Goal: Information Seeking & Learning: Learn about a topic

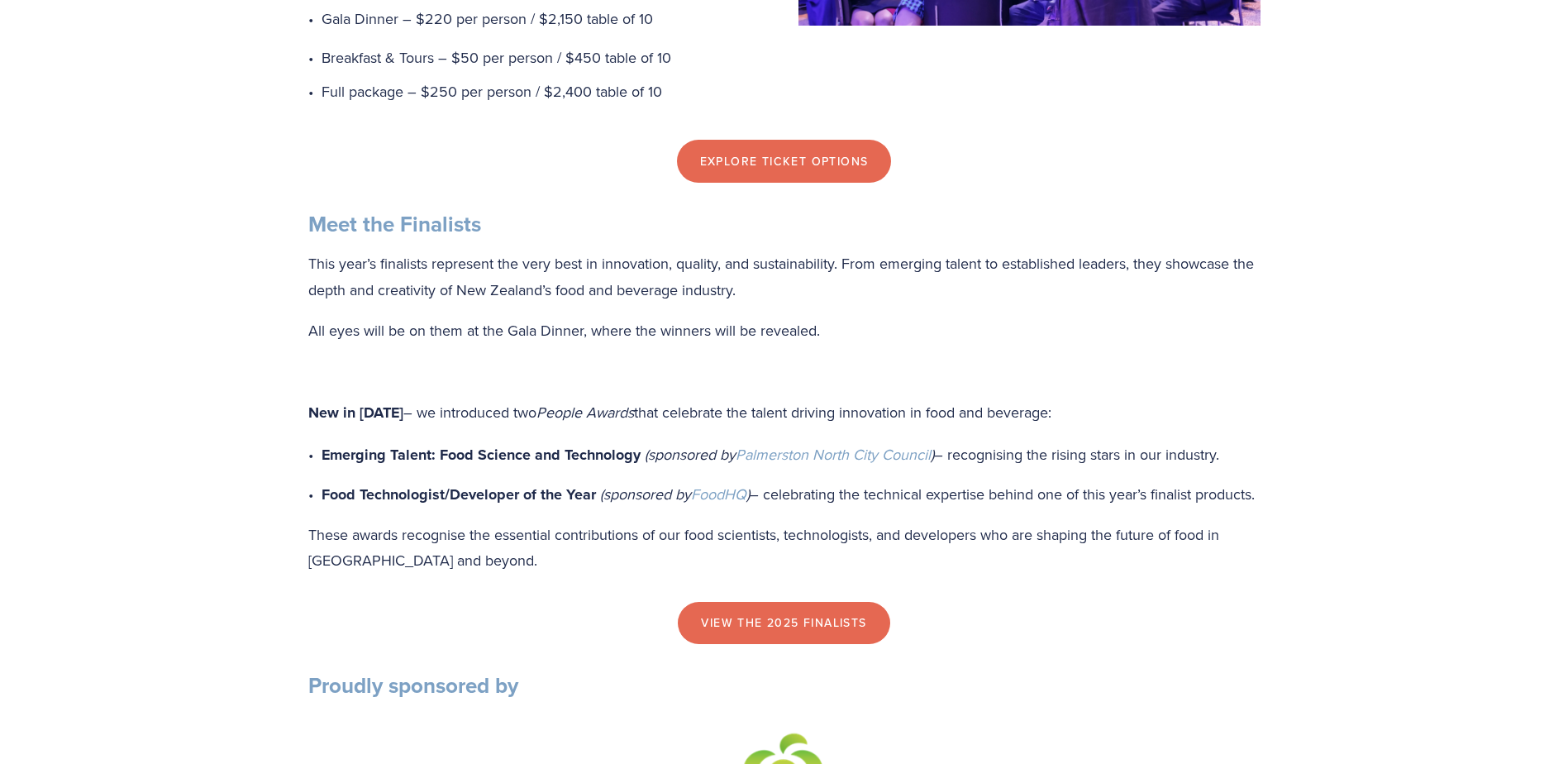
scroll to position [1570, 0]
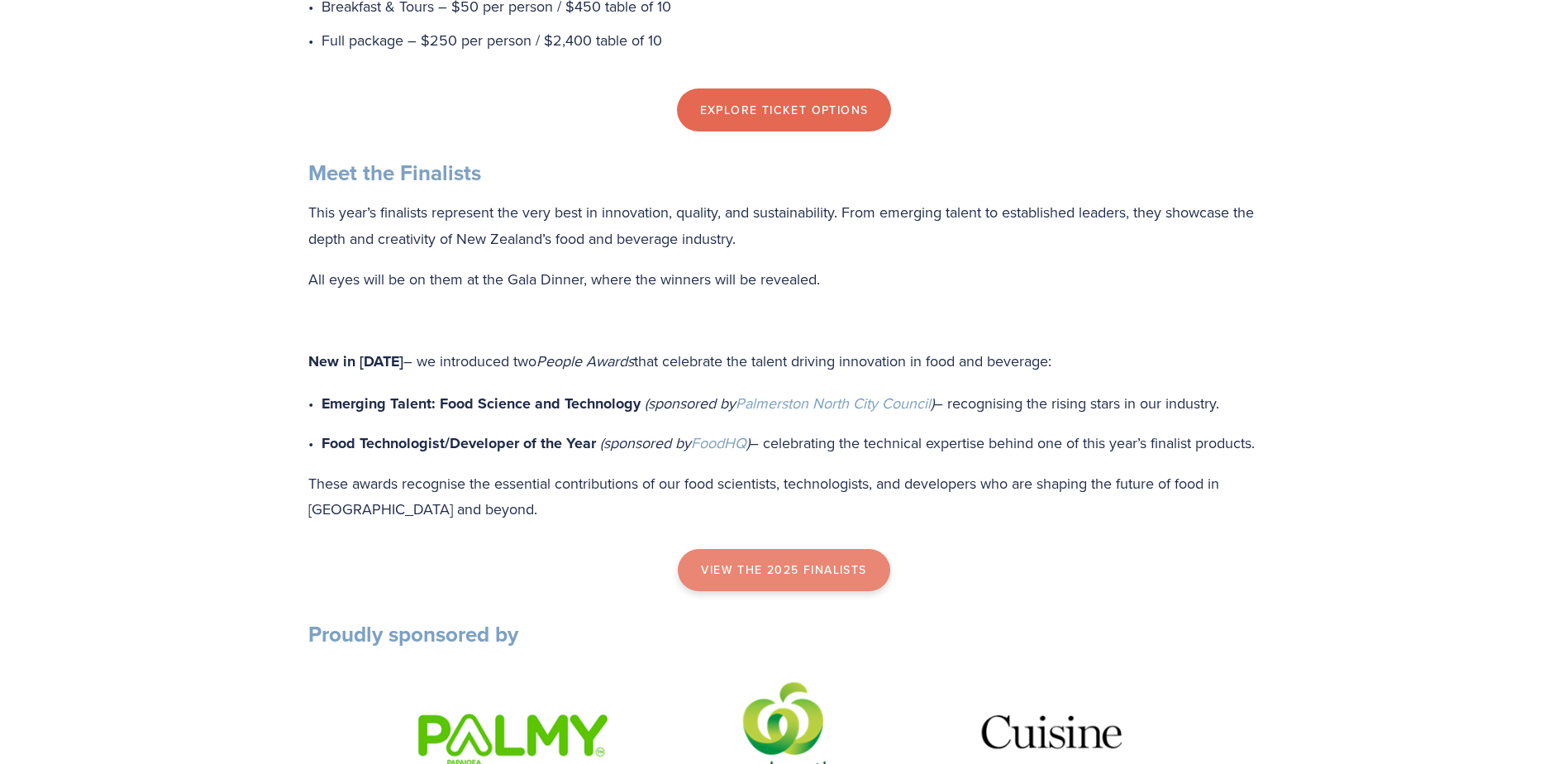
click at [755, 592] on link "view the 2025 finalists" at bounding box center [784, 570] width 211 height 43
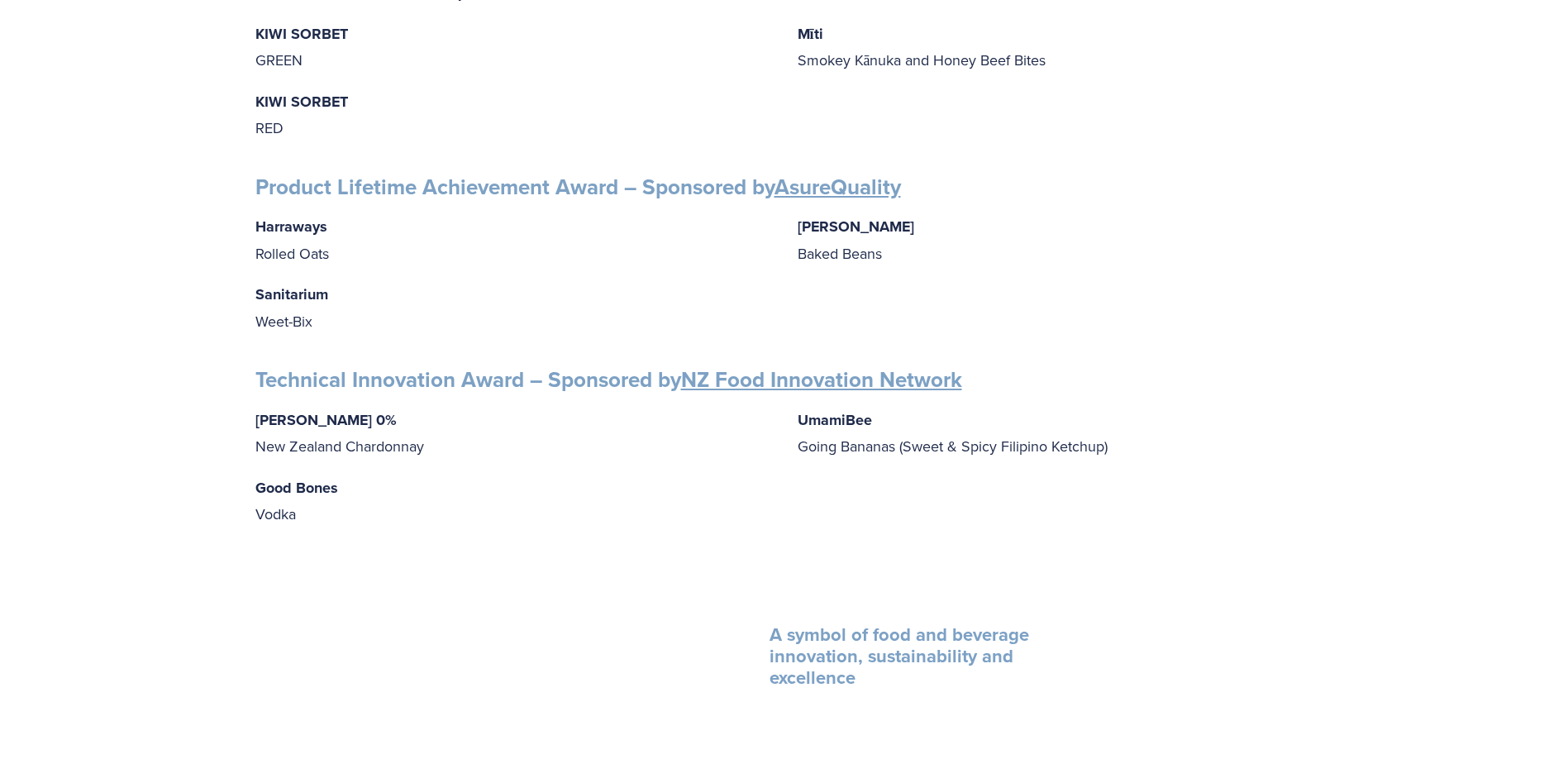
scroll to position [2562, 0]
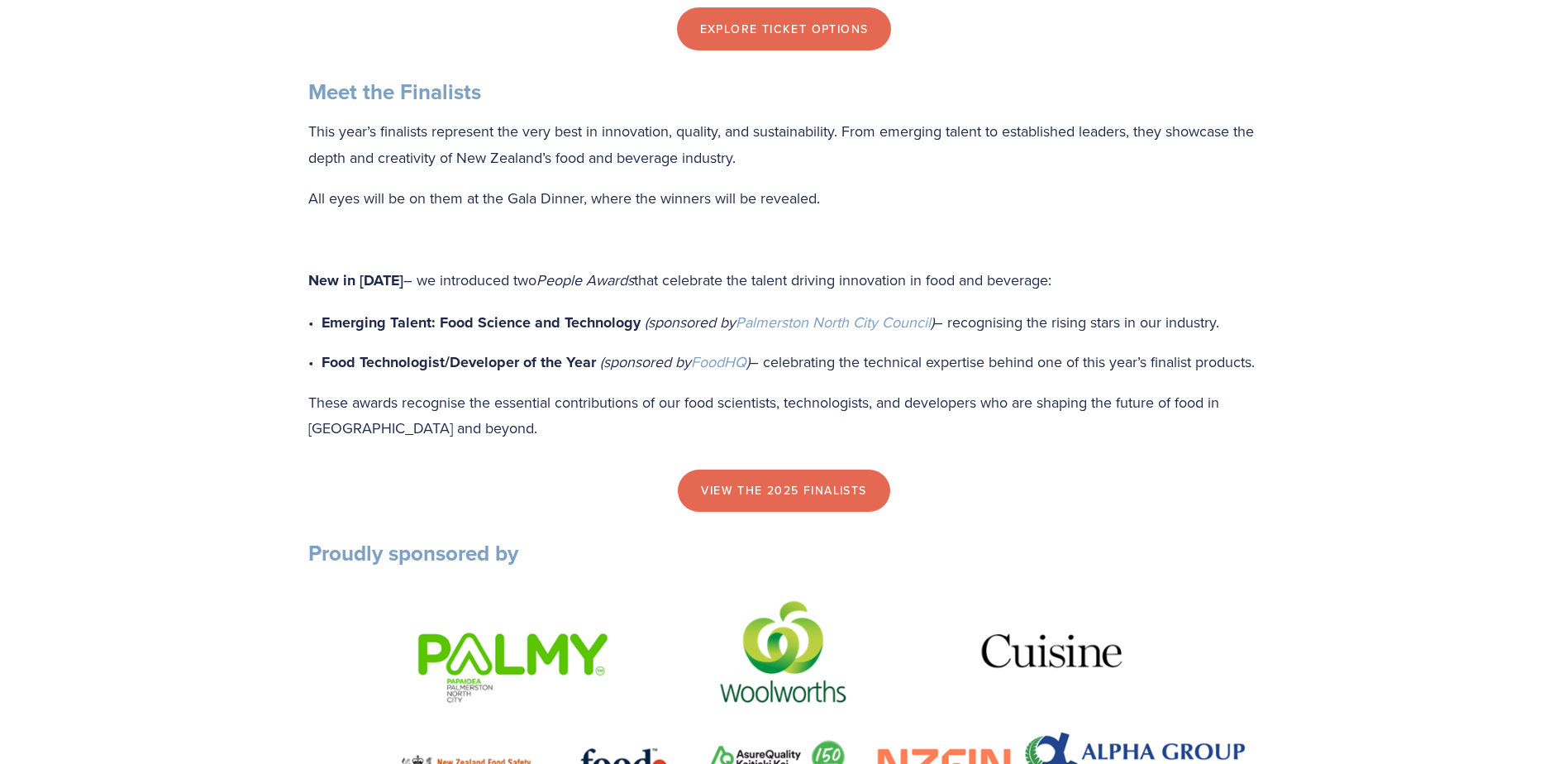
scroll to position [1653, 0]
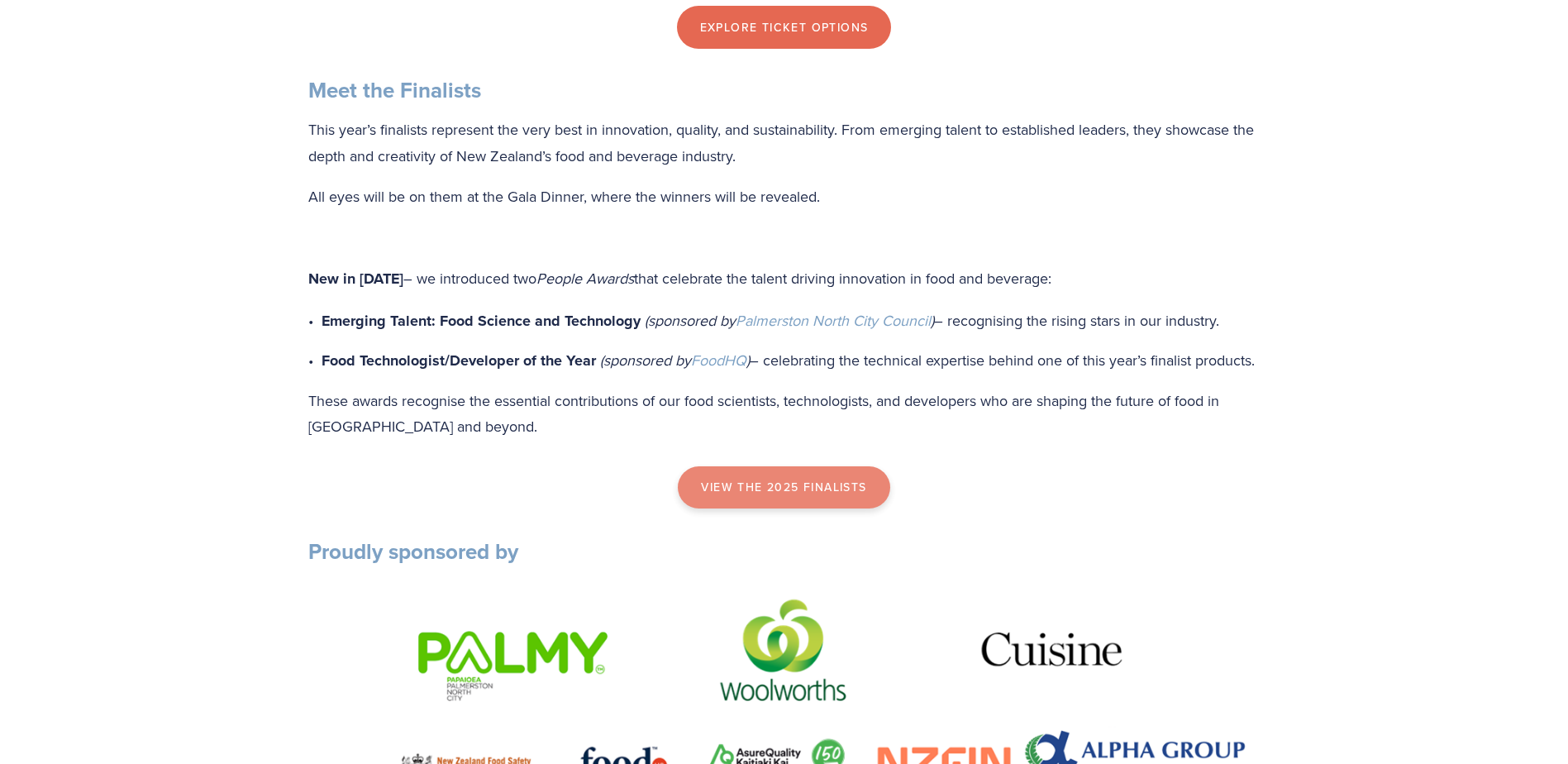
click at [764, 510] on link "view the 2025 finalists" at bounding box center [784, 488] width 211 height 43
